Goal: Check status: Check status

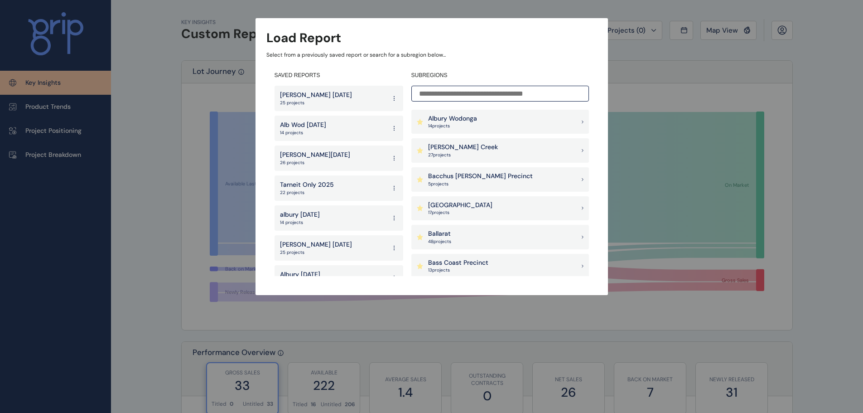
click at [460, 93] on input at bounding box center [500, 94] width 178 height 16
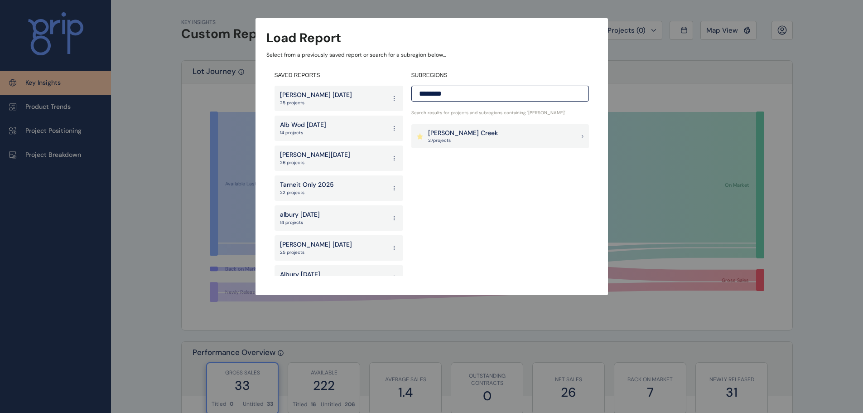
type input "********"
click at [508, 131] on div "[PERSON_NAME] Creek 27 project s" at bounding box center [500, 136] width 178 height 24
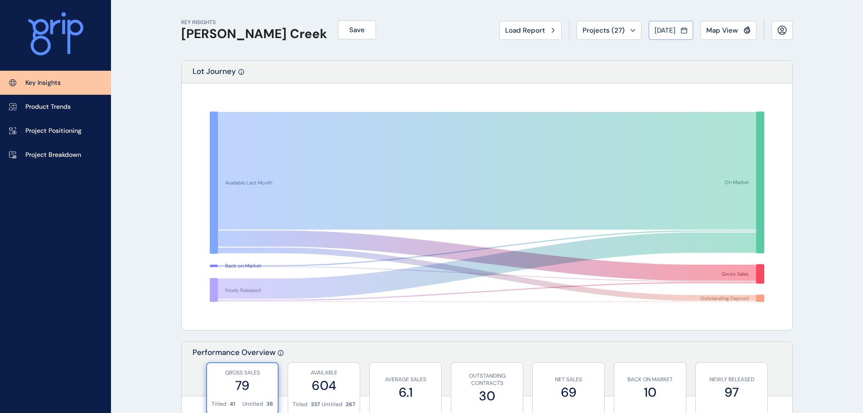
click at [667, 31] on span "[DATE]" at bounding box center [665, 30] width 21 height 9
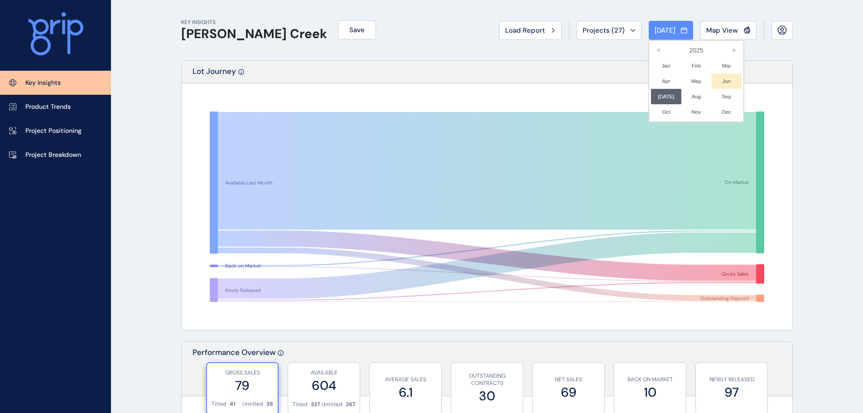
click at [718, 82] on li "Jun No report is available for this period. New months are usually published 5 …" at bounding box center [727, 80] width 30 height 15
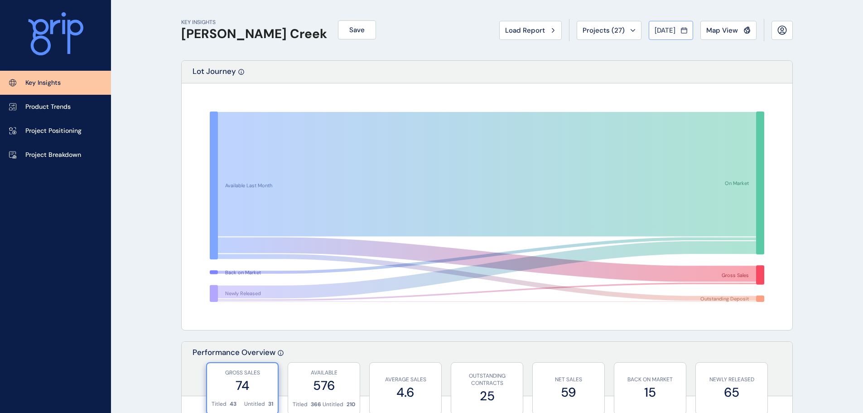
click at [672, 36] on button "[DATE]" at bounding box center [671, 30] width 44 height 19
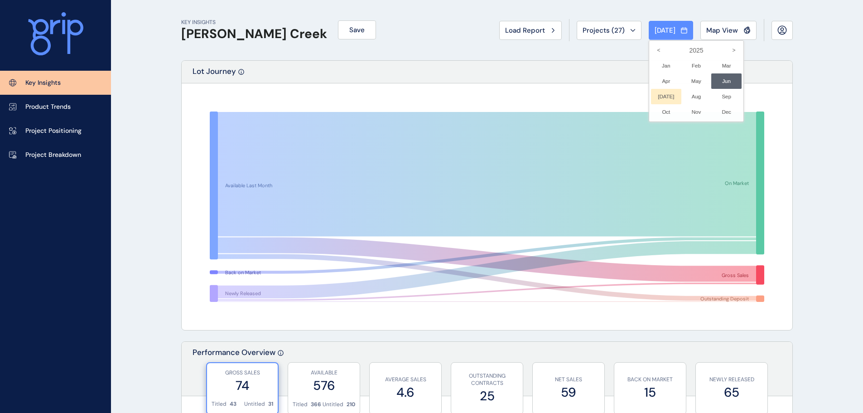
click at [659, 97] on li "[DATE] No report is available for this period. New months are usually published…" at bounding box center [666, 96] width 30 height 15
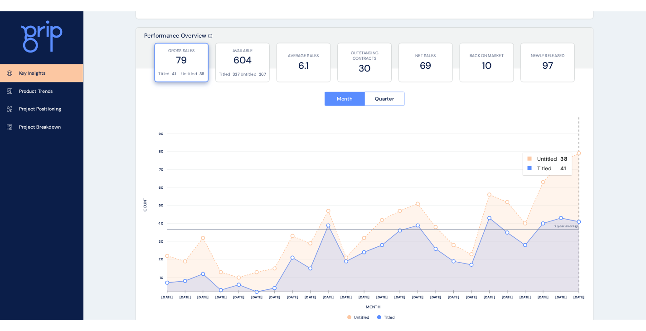
scroll to position [317, 0]
